Goal: Information Seeking & Learning: Find specific fact

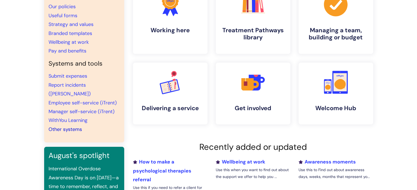
scroll to position [55, 0]
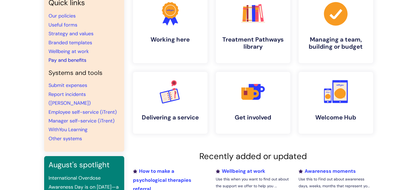
click at [73, 60] on link "Pay and benefits" at bounding box center [67, 60] width 38 height 7
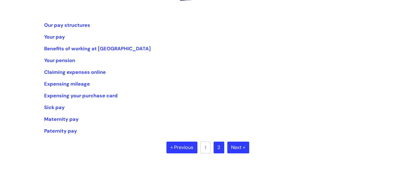
scroll to position [75, 0]
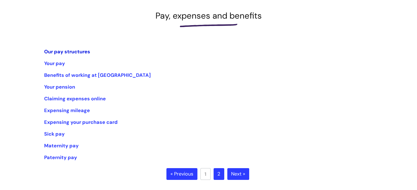
click at [68, 49] on link "Our pay structures" at bounding box center [67, 51] width 46 height 7
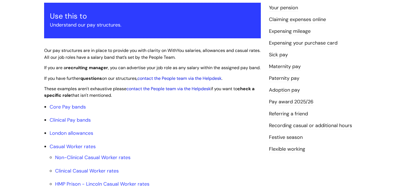
scroll to position [110, 0]
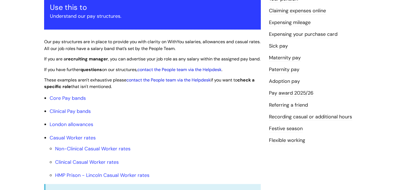
click at [294, 92] on link "Pay award 2025/26" at bounding box center [291, 93] width 44 height 7
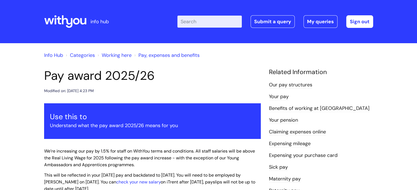
click at [75, 15] on icon at bounding box center [65, 21] width 42 height 13
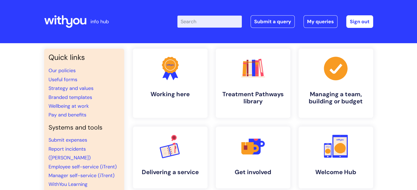
click at [198, 21] on input "Enter your search term here..." at bounding box center [209, 22] width 64 height 12
type input "blue light"
click button "Search" at bounding box center [0, 0] width 0 height 0
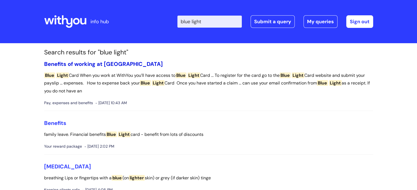
click at [96, 62] on link "Benefits of working at [GEOGRAPHIC_DATA]" at bounding box center [103, 64] width 119 height 7
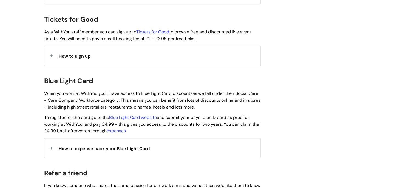
scroll to position [520, 0]
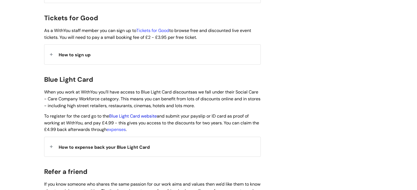
click at [143, 113] on link "Blue Light Card website" at bounding box center [133, 116] width 48 height 6
